Goal: Transaction & Acquisition: Obtain resource

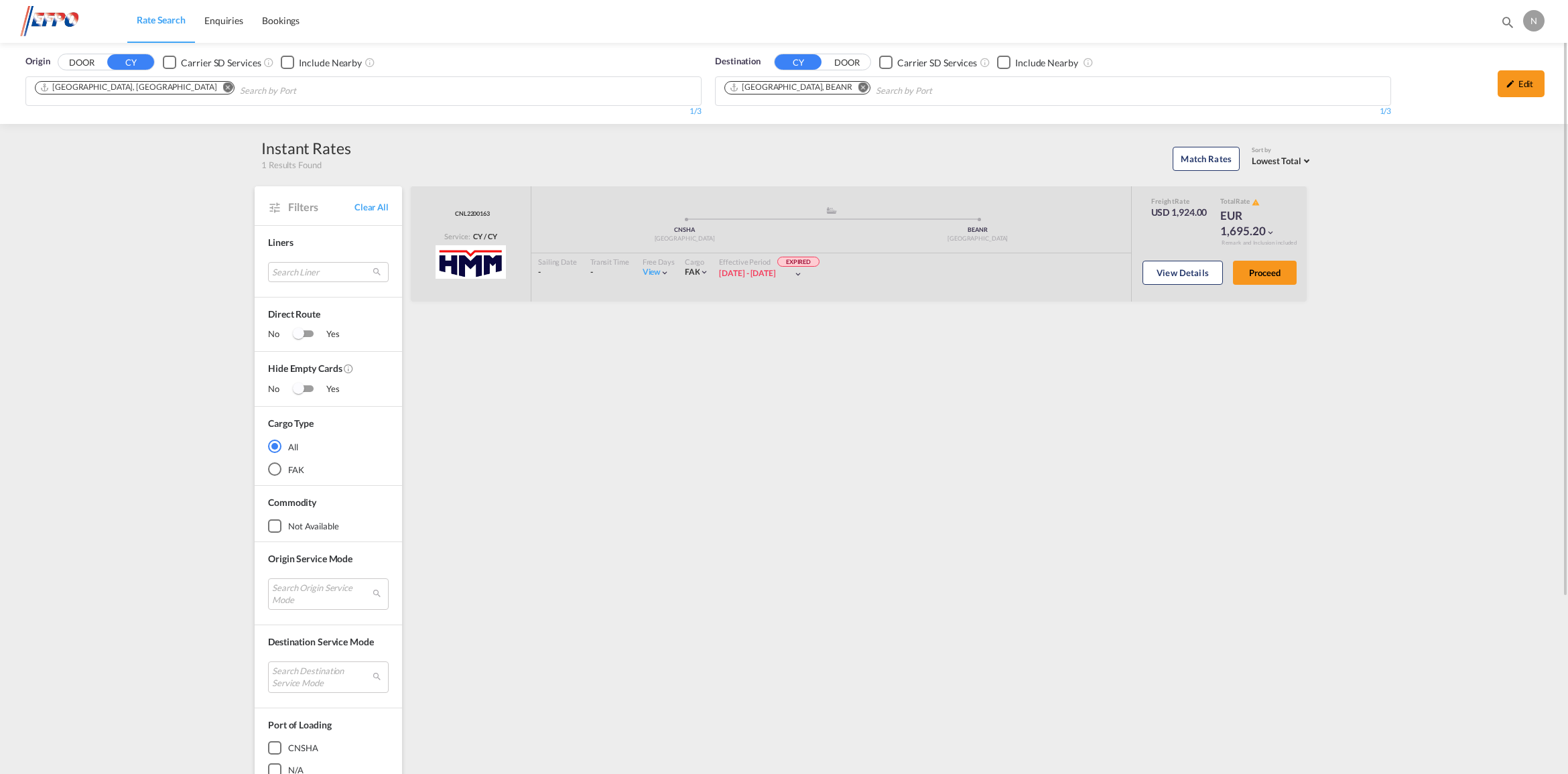
click at [1480, 433] on div "Origin DOOR CY Carrier SD Services Include Nearby [GEOGRAPHIC_DATA], [GEOGRAPHI…" at bounding box center [784, 522] width 1568 height 960
click at [47, 25] on img at bounding box center [65, 21] width 91 height 30
click at [50, 17] on img at bounding box center [65, 21] width 91 height 30
click at [220, 17] on span "Enquiries" at bounding box center [223, 21] width 39 height 12
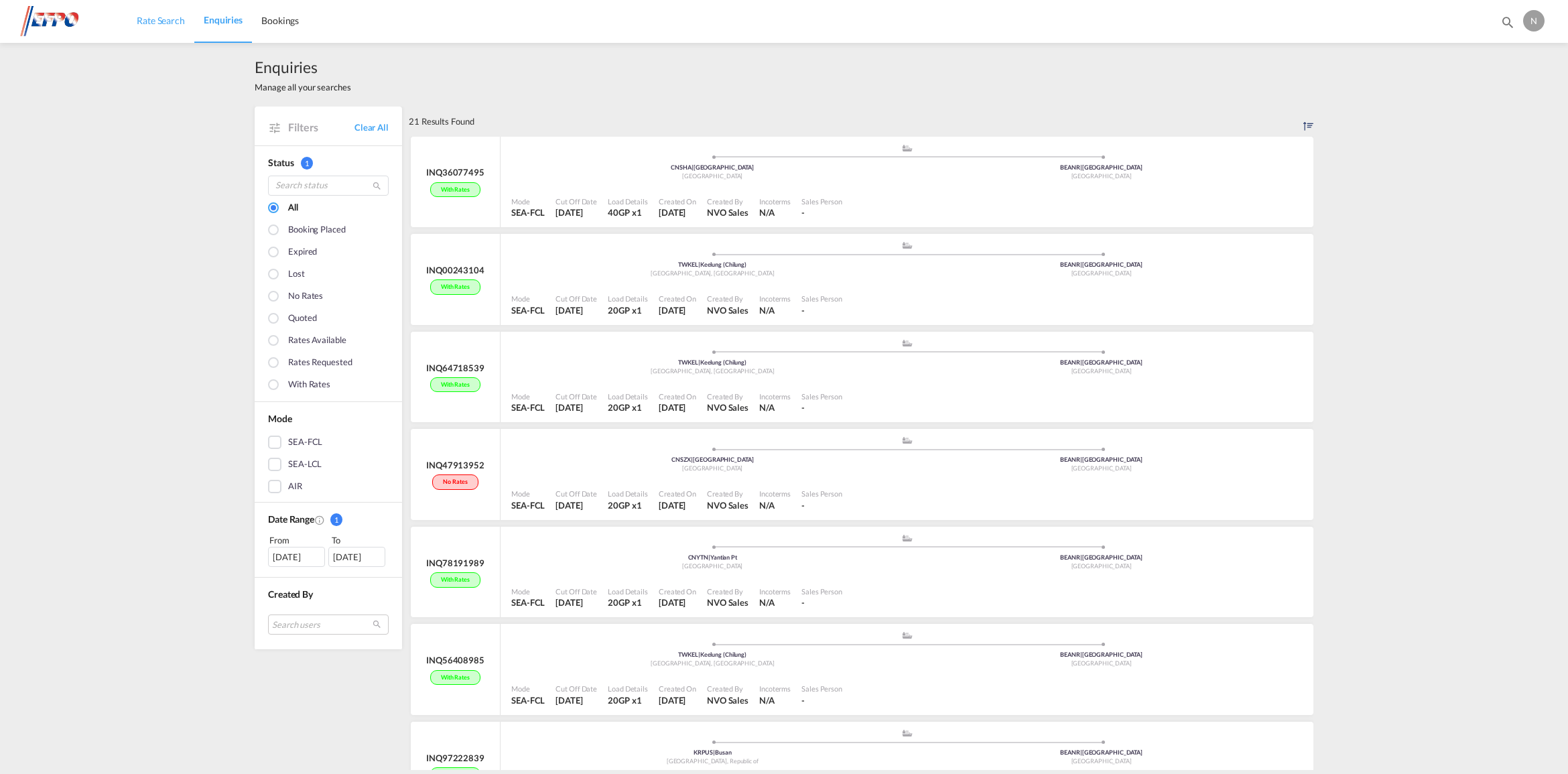
click at [157, 20] on span "Rate Search" at bounding box center [161, 21] width 48 height 12
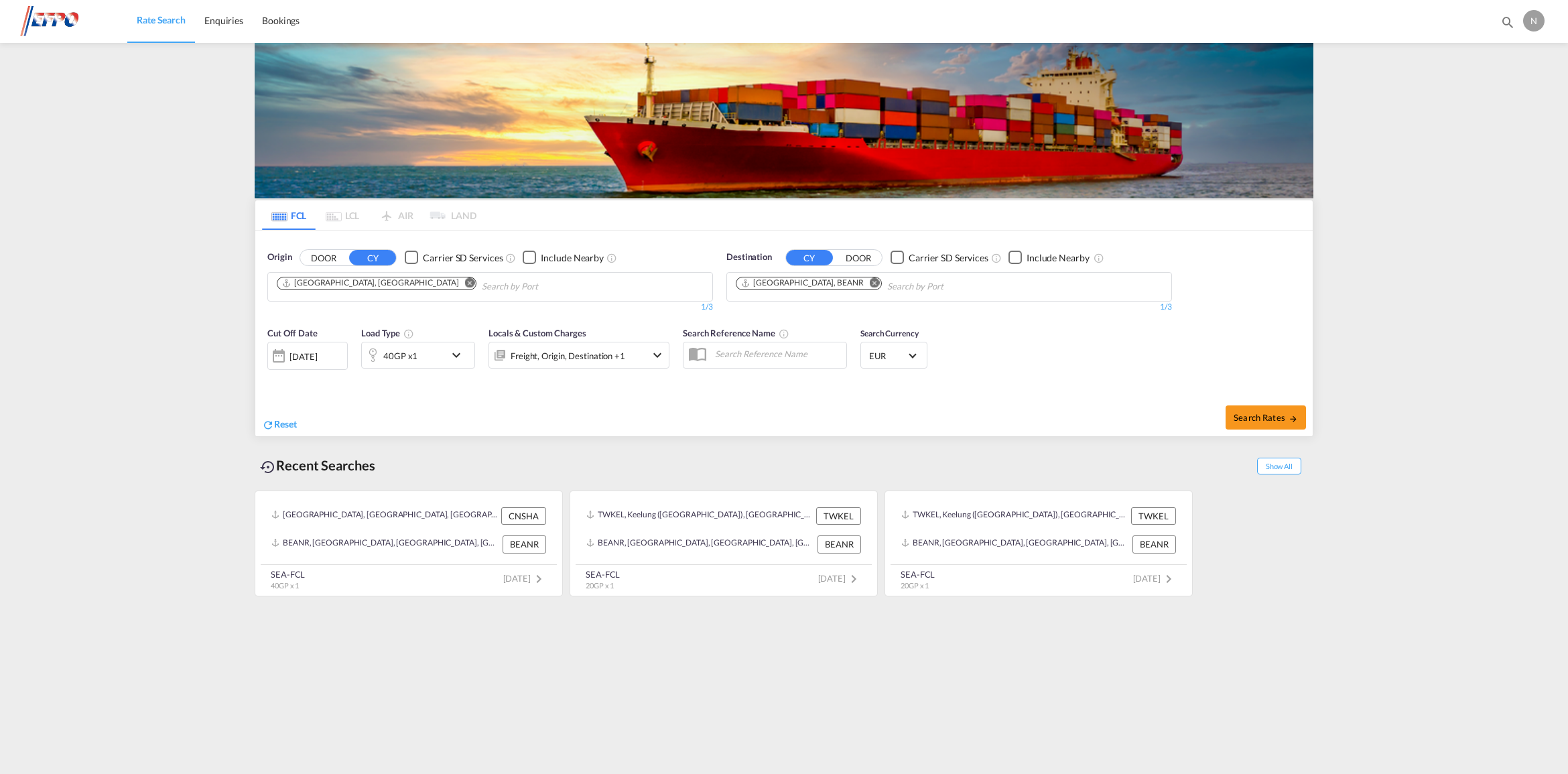
click at [465, 285] on md-icon "Remove" at bounding box center [470, 282] width 10 height 10
click at [372, 285] on input "Chips input." at bounding box center [340, 287] width 127 height 22
type input "[PERSON_NAME]"
click at [359, 312] on div "Hong Ko ng Hong Kong HKHKG" at bounding box center [381, 317] width 255 height 40
click at [899, 358] on span "EUR" at bounding box center [887, 356] width 37 height 12
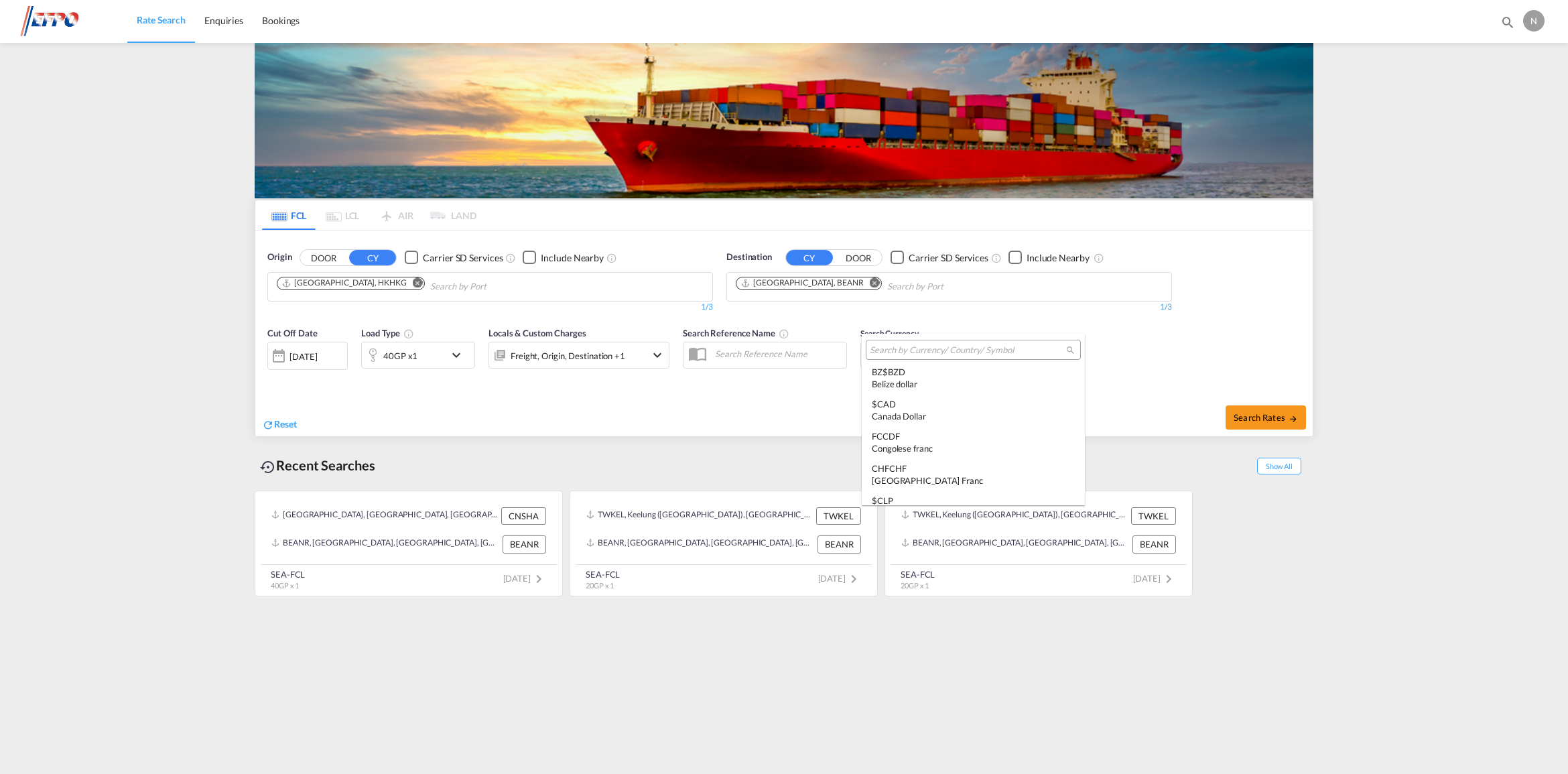
scroll to position [591, 0]
click at [920, 347] on input "search" at bounding box center [968, 350] width 197 height 12
type input "usd"
click at [906, 366] on md-option "$ USD United States Dollar" at bounding box center [961, 382] width 201 height 32
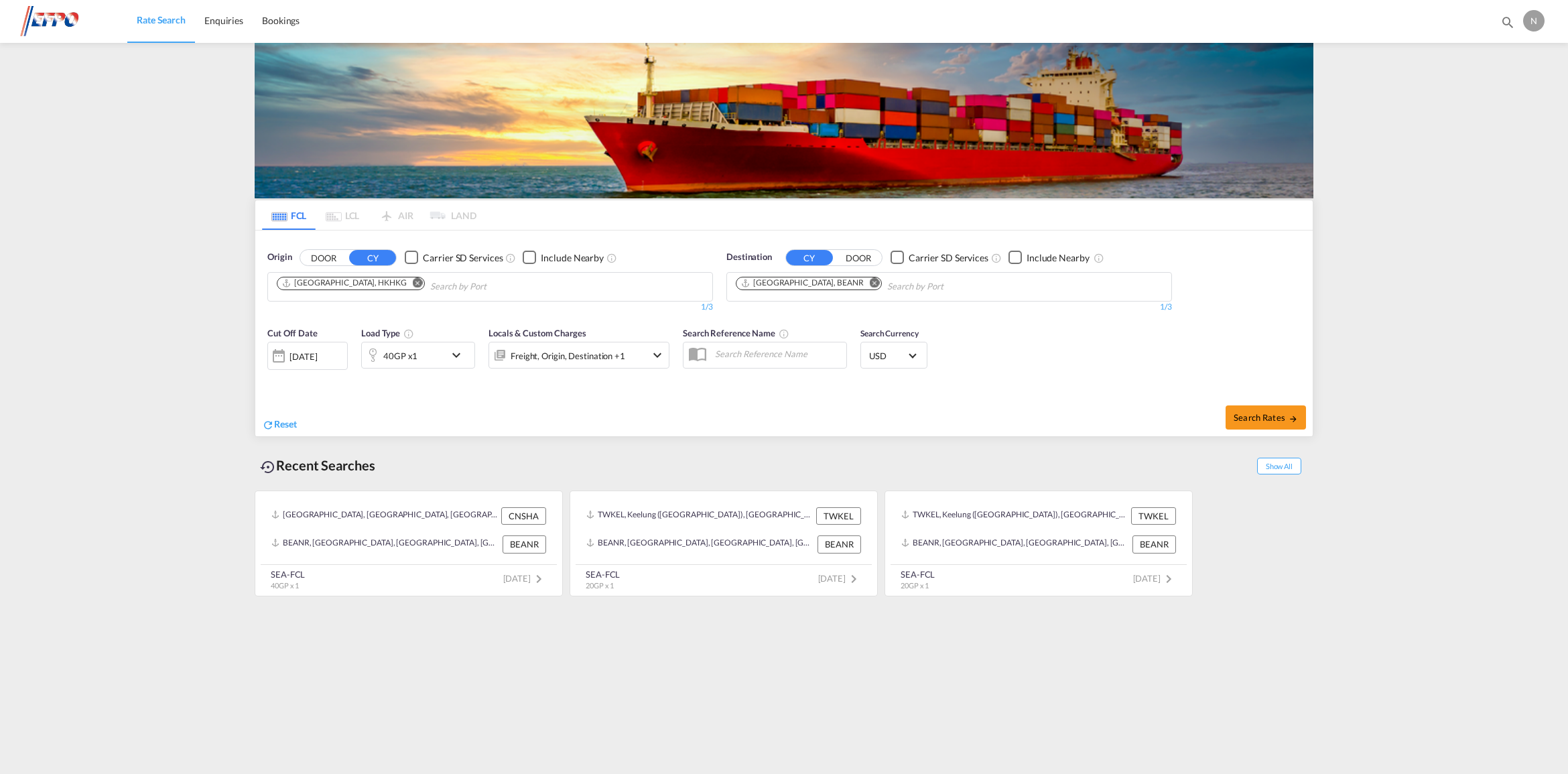
click at [317, 361] on div "[DATE]" at bounding box center [302, 357] width 27 height 12
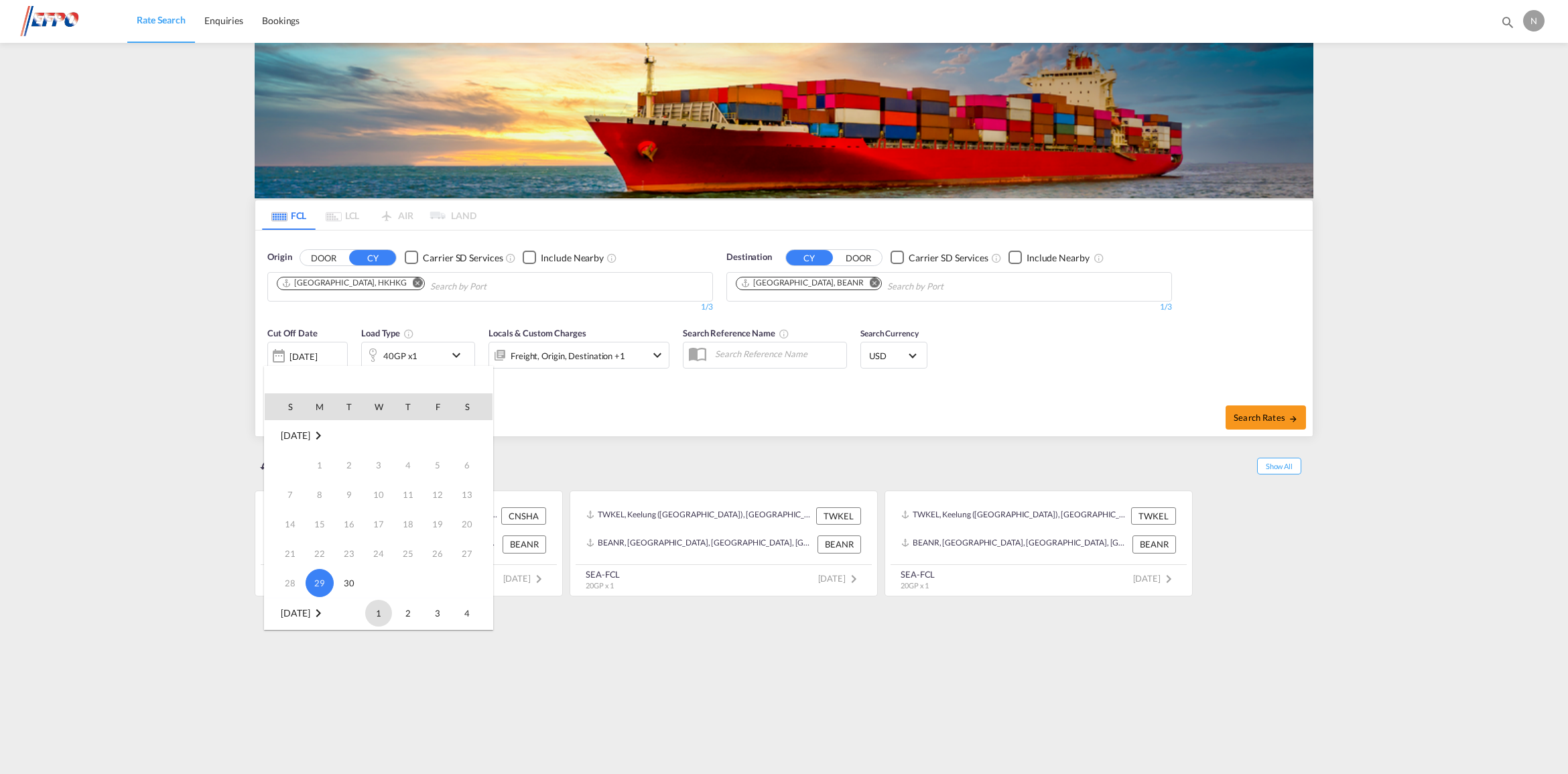
click at [371, 610] on span "1" at bounding box center [378, 613] width 27 height 27
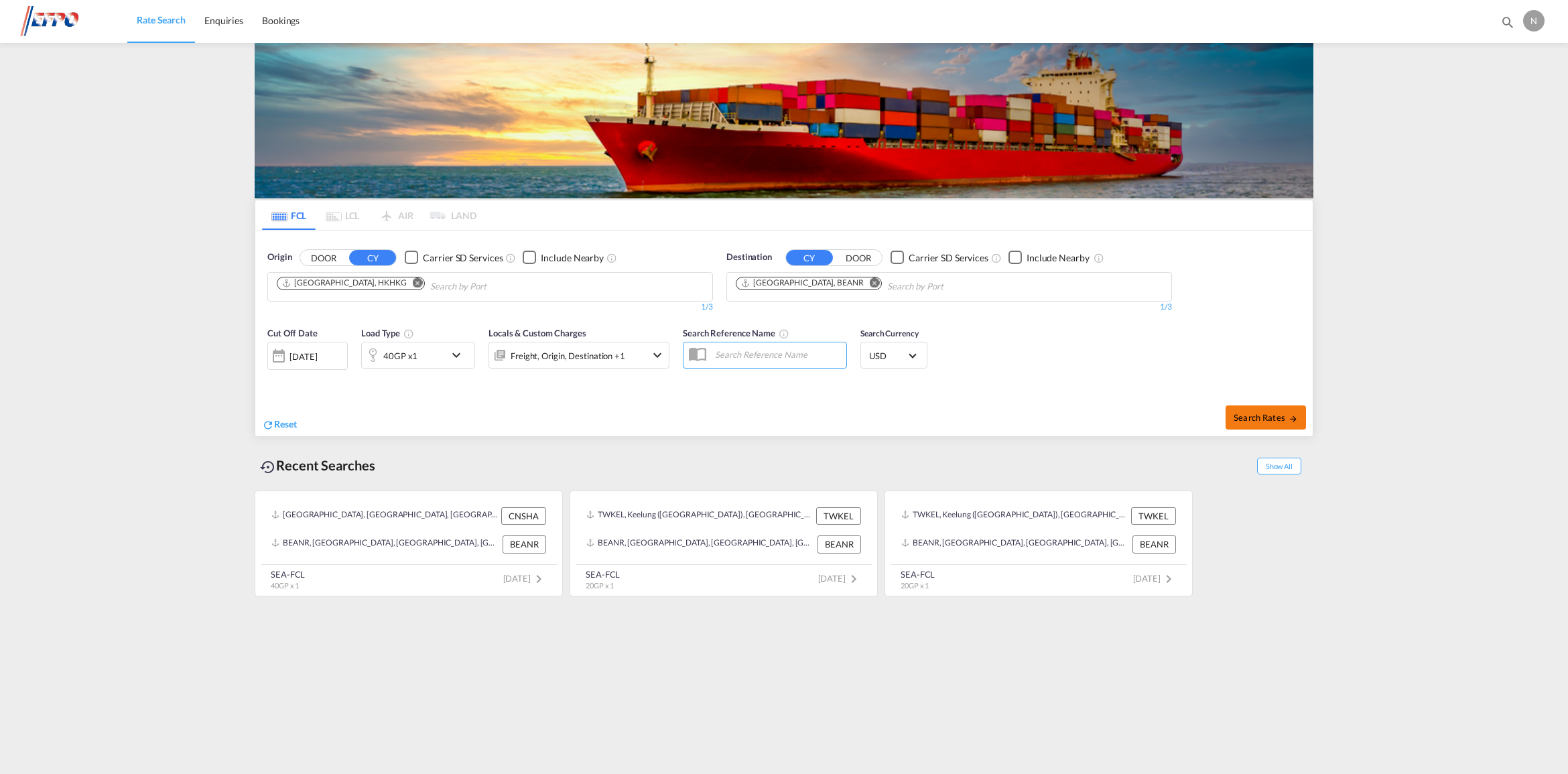
click at [1241, 416] on span "Search Rates" at bounding box center [1266, 417] width 64 height 11
type input "HKHKG to BEANR / [DATE]"
